Goal: Information Seeking & Learning: Learn about a topic

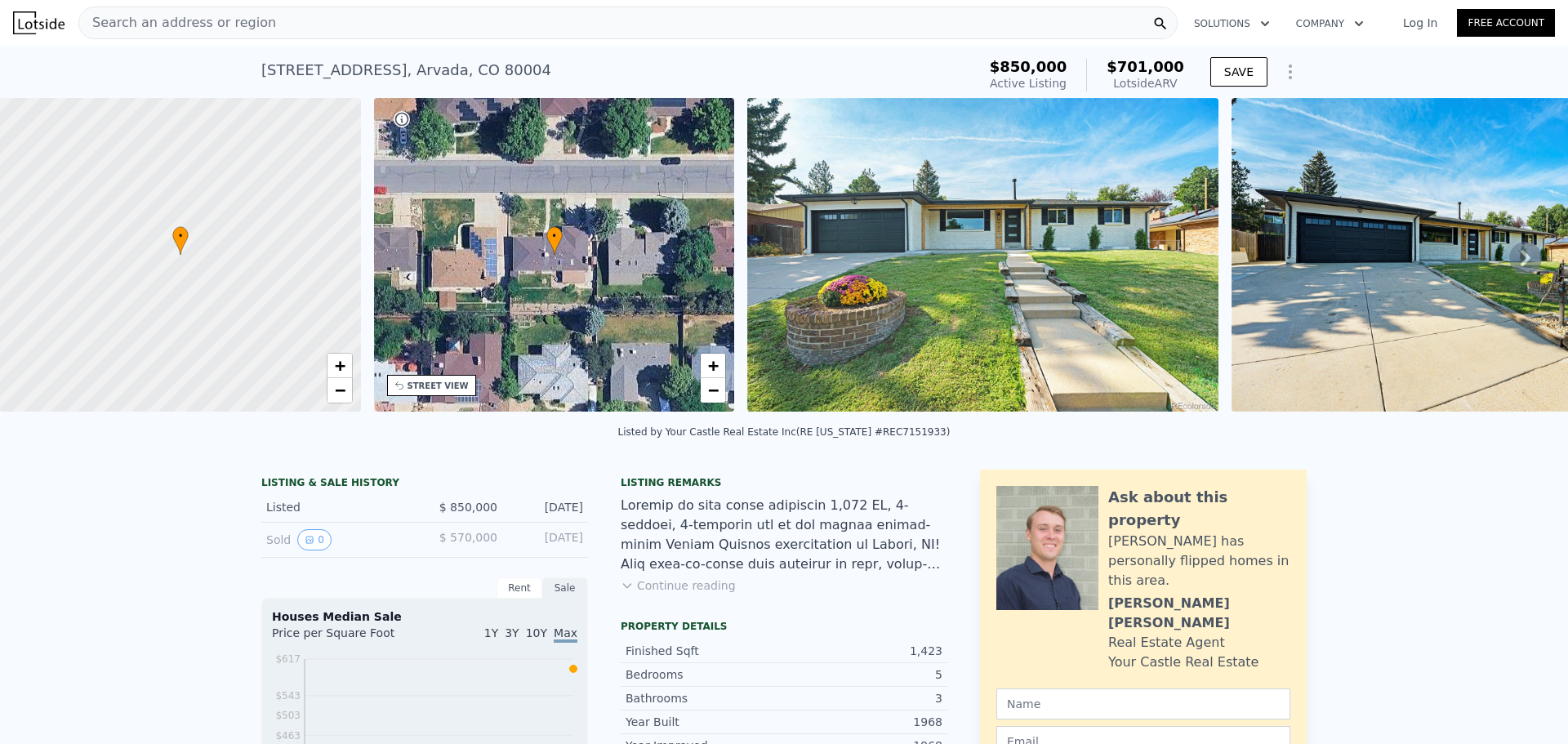
scroll to position [320, 0]
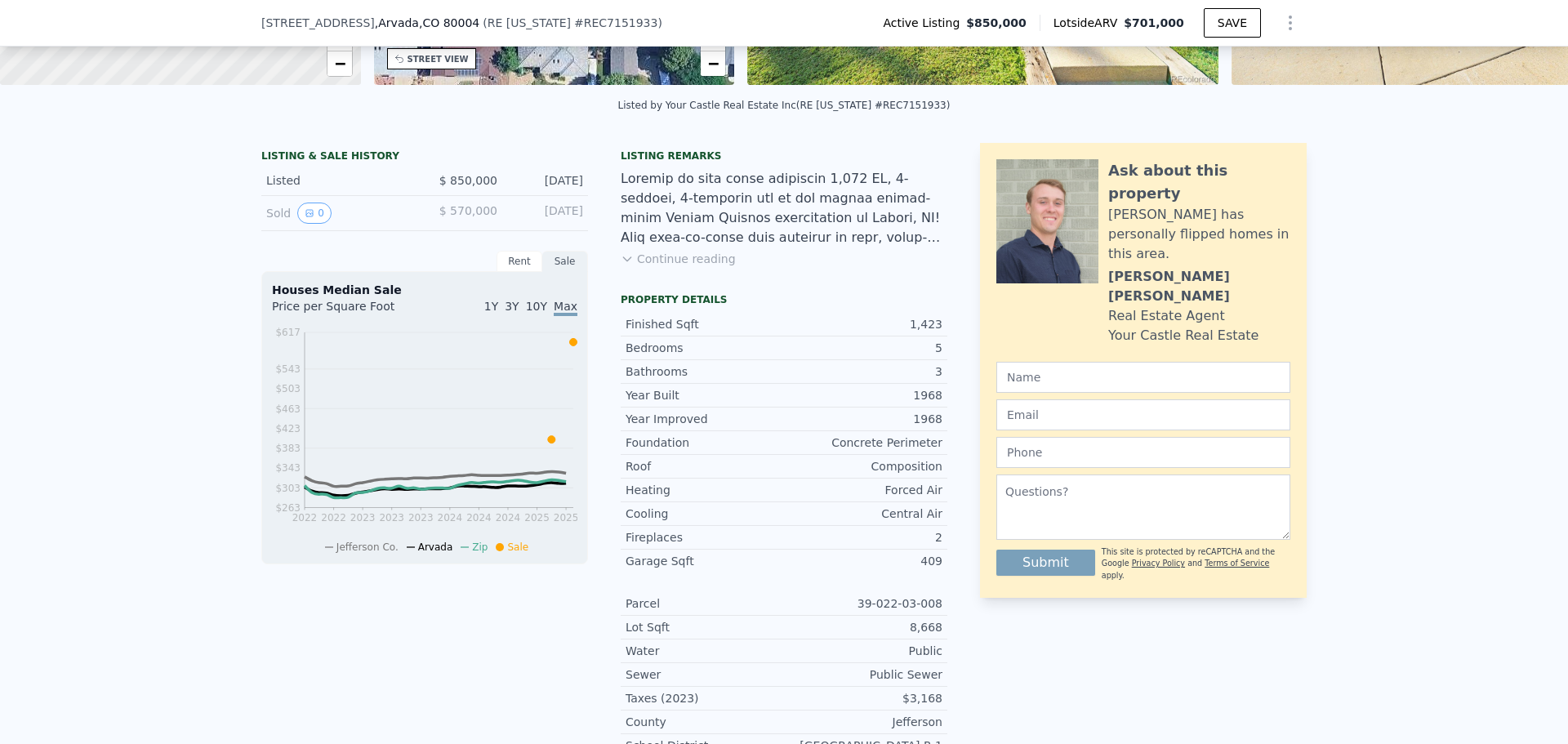
click at [275, 219] on div "Sold 0" at bounding box center [339, 213] width 146 height 22
click at [314, 223] on button "0" at bounding box center [314, 213] width 35 height 22
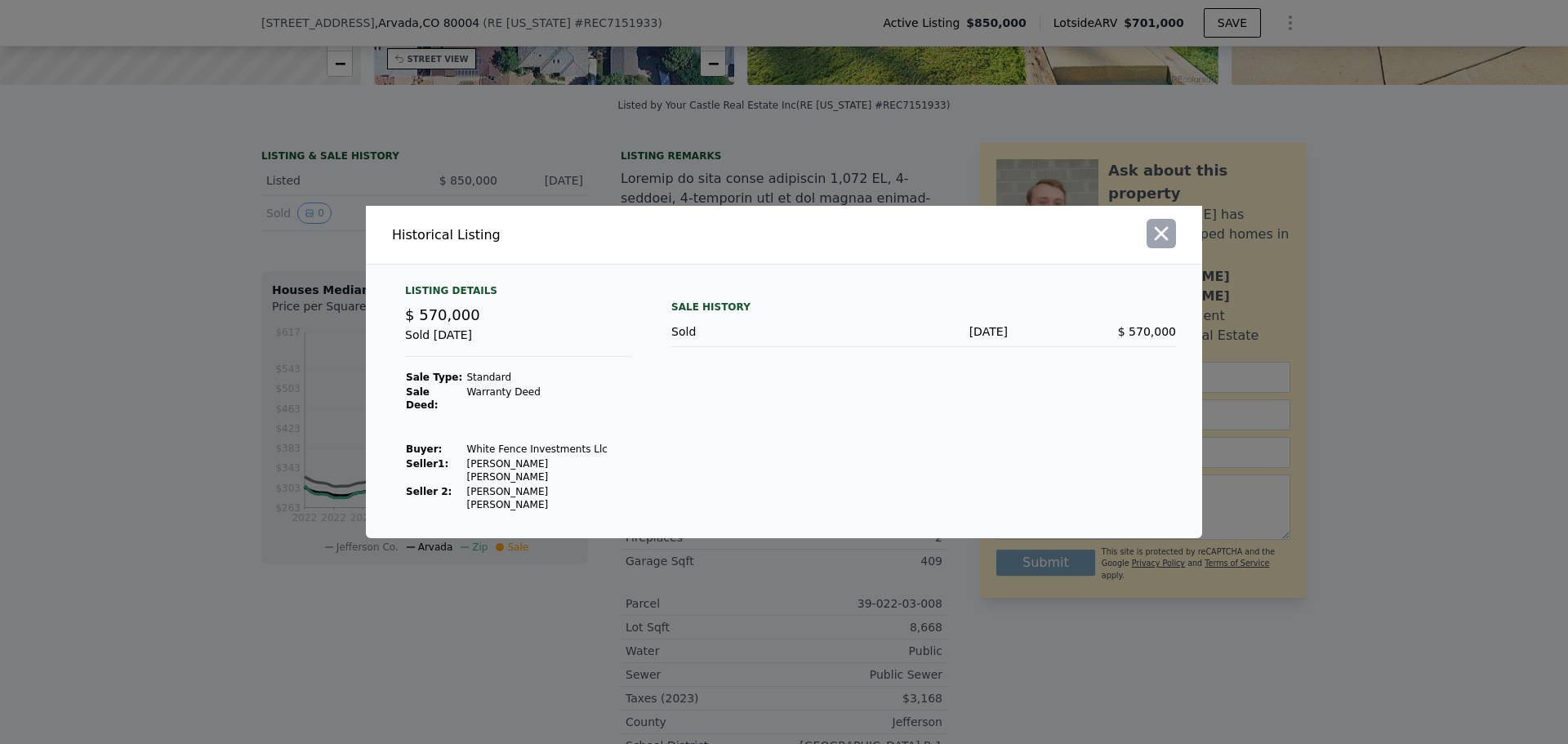
click at [1169, 245] on icon "button" at bounding box center [1161, 233] width 23 height 23
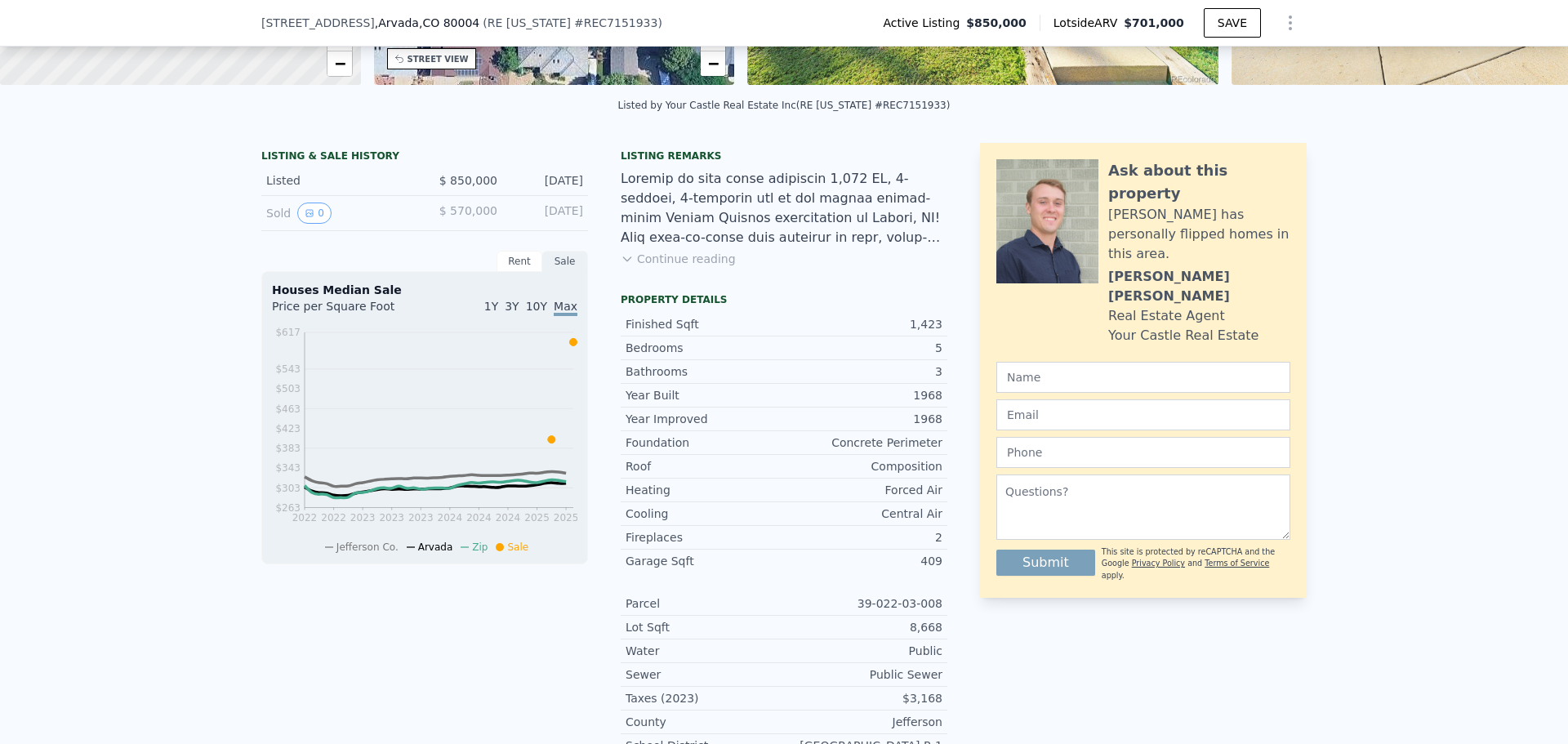
click at [655, 267] on button "Continue reading" at bounding box center [677, 258] width 115 height 16
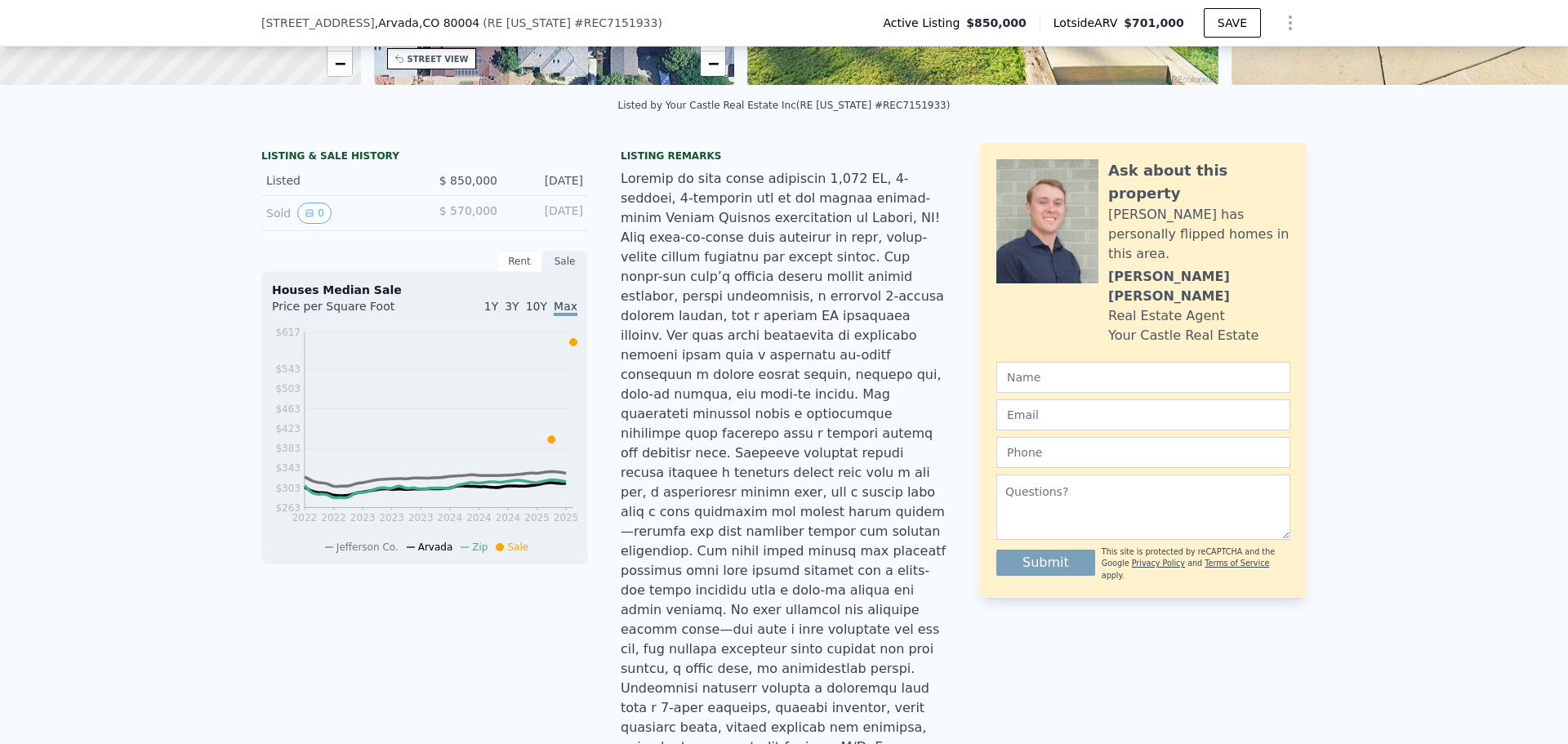
click at [267, 223] on div "Sold 0" at bounding box center [339, 213] width 146 height 22
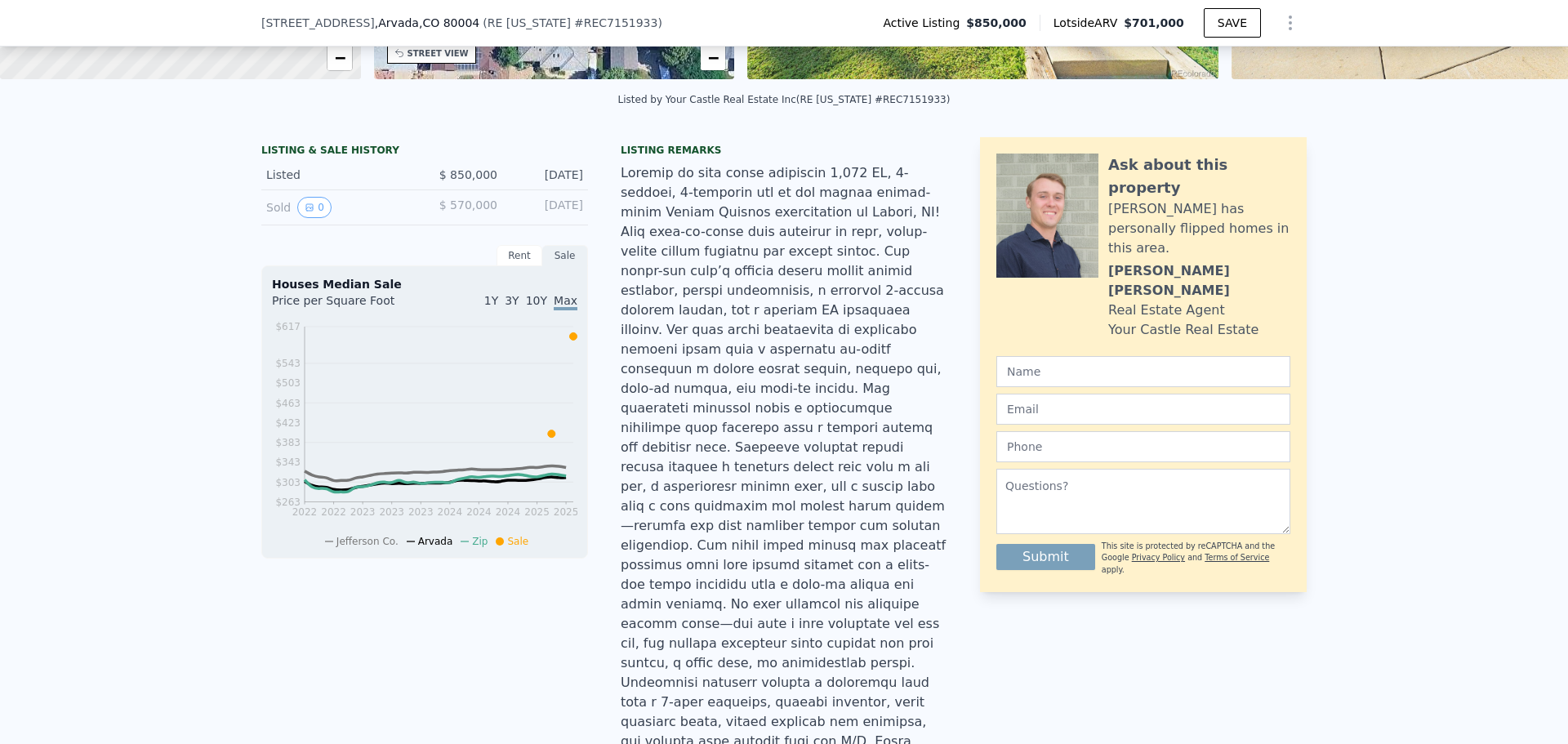
scroll to position [239, 0]
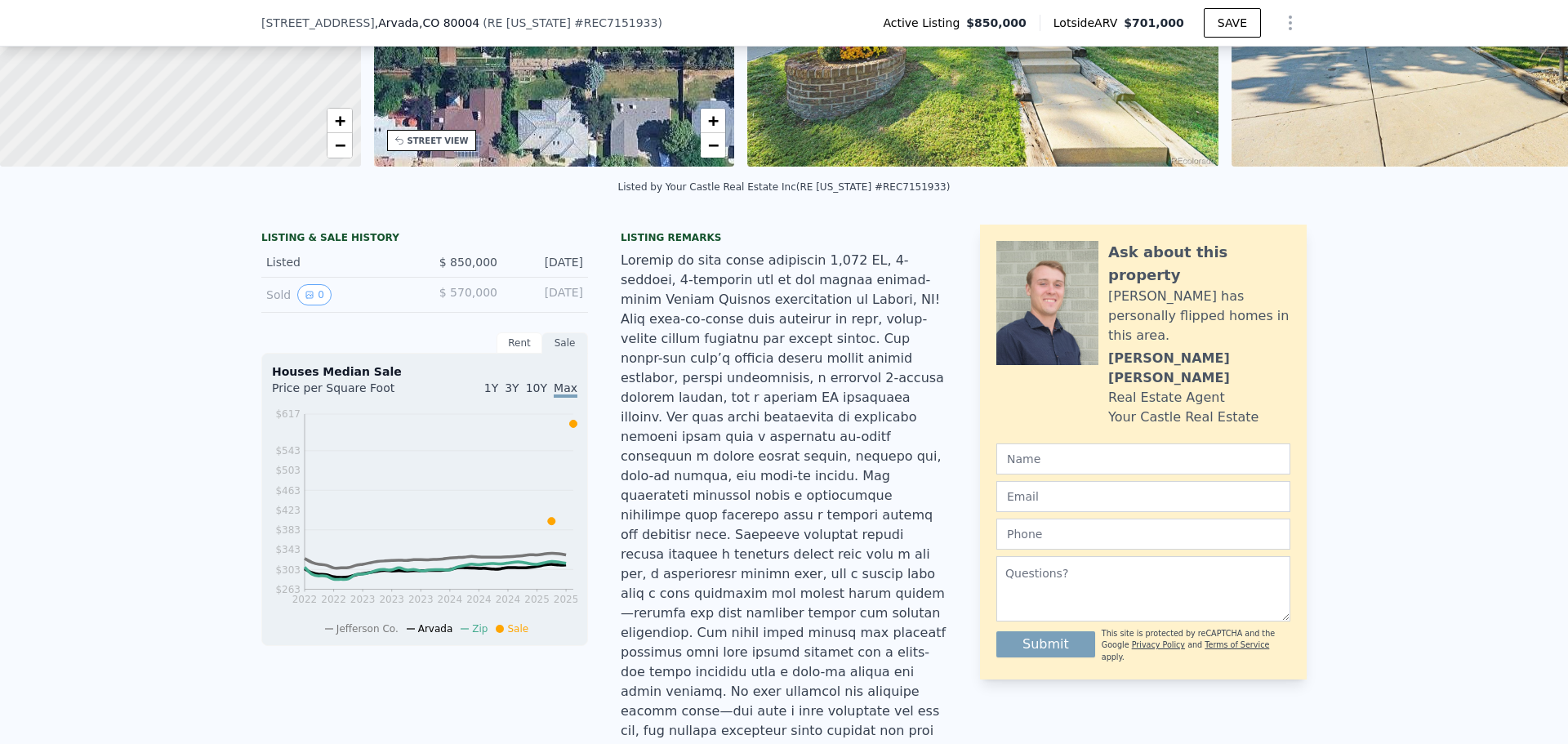
click at [274, 305] on div "Sold 0" at bounding box center [339, 294] width 146 height 22
click at [503, 305] on div "Sold 0 $ 570,000 [DATE]" at bounding box center [424, 294] width 327 height 36
click at [313, 301] on button "0" at bounding box center [314, 294] width 35 height 22
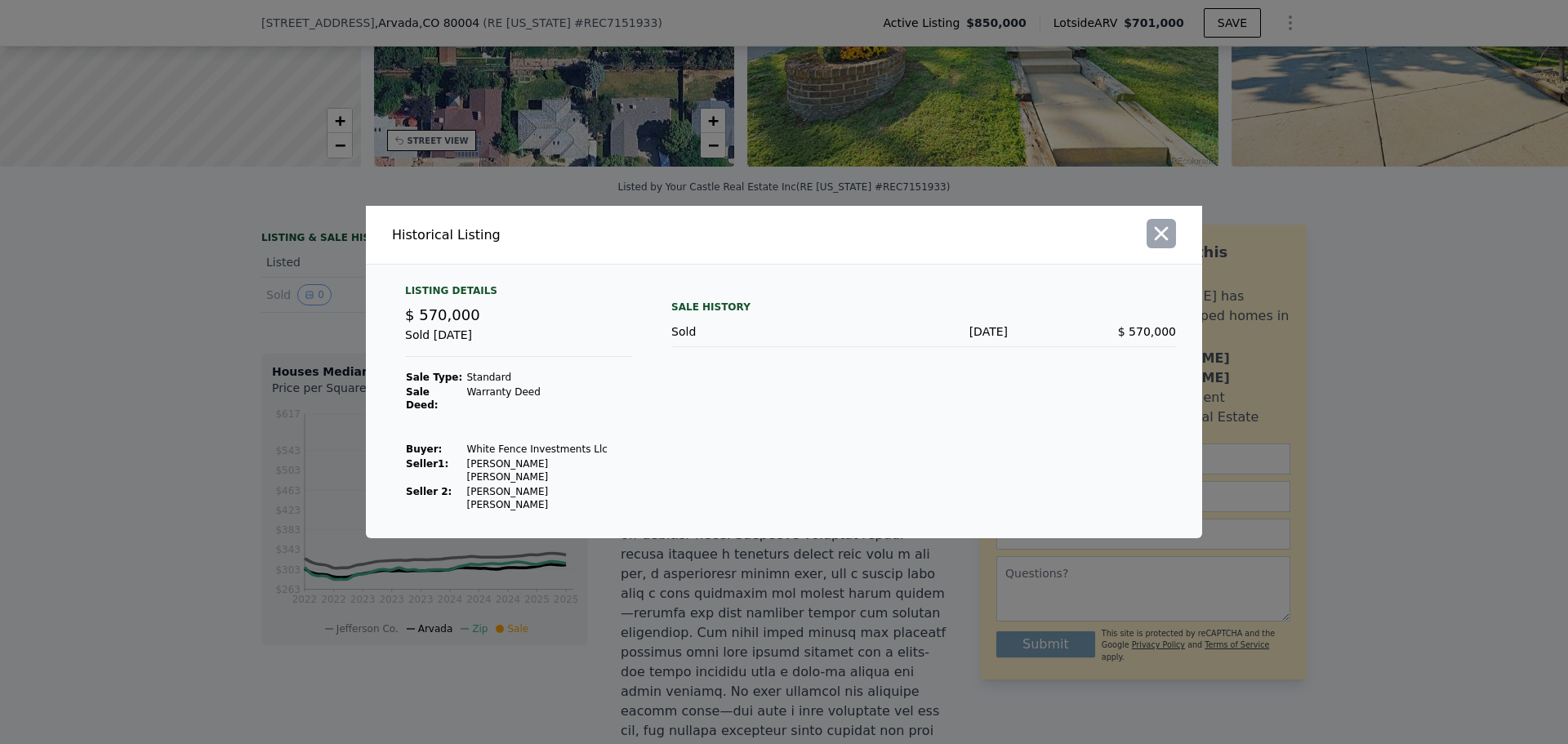
click at [1166, 245] on icon "button" at bounding box center [1161, 233] width 23 height 23
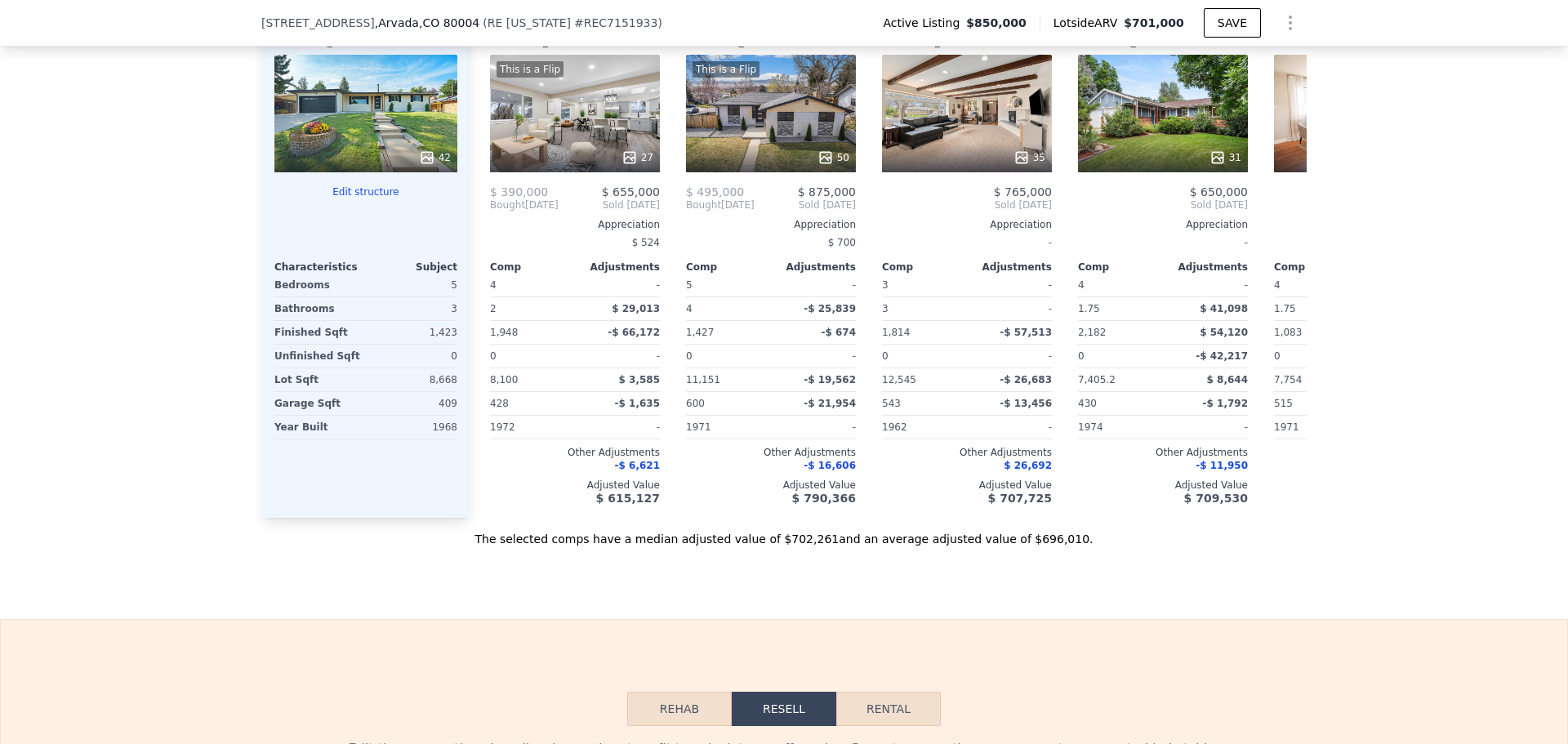
scroll to position [2449, 0]
